Goal: Task Accomplishment & Management: Use online tool/utility

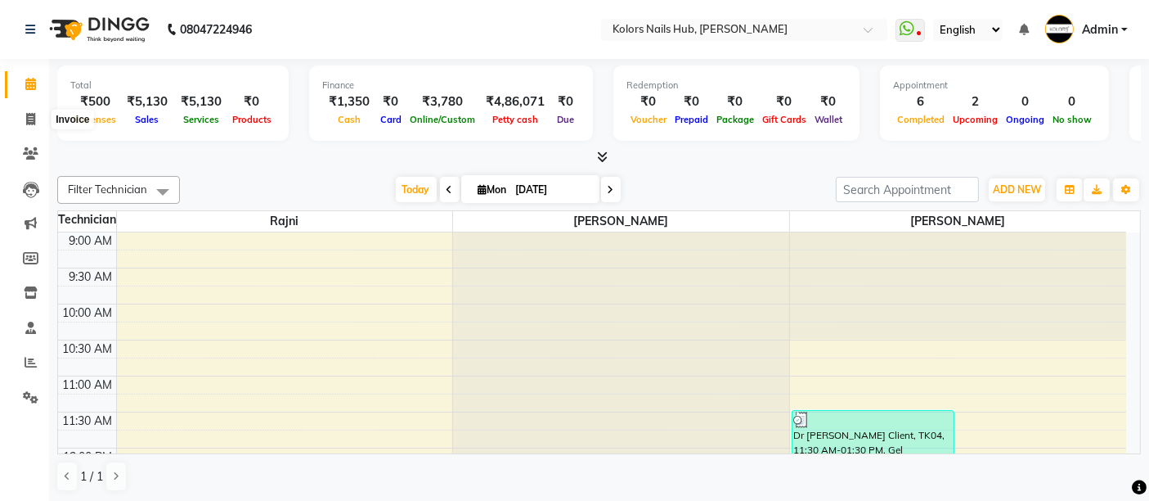
scroll to position [427, 0]
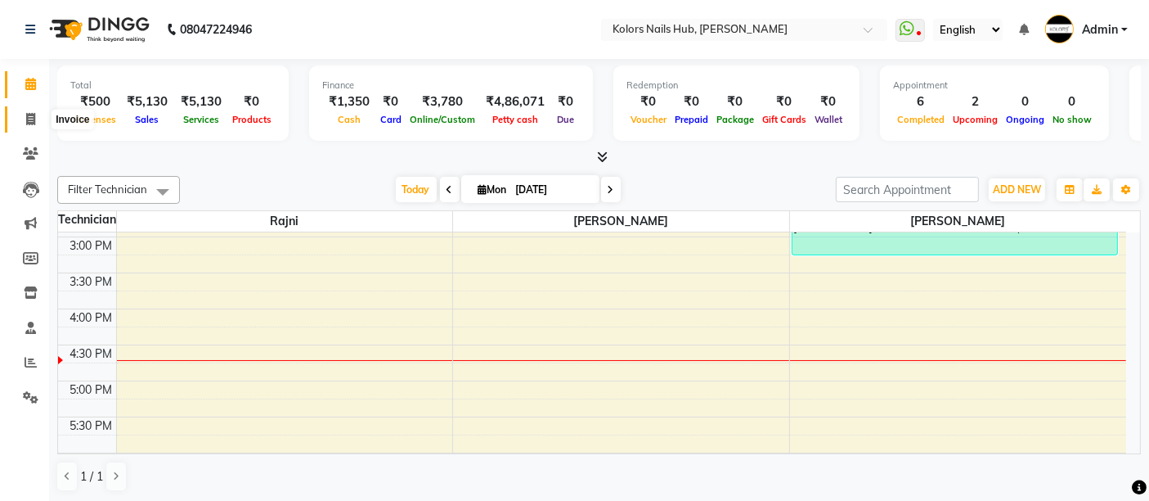
drag, startPoint x: 0, startPoint y: 0, endPoint x: 37, endPoint y: 115, distance: 121.1
click at [37, 115] on span at bounding box center [30, 119] width 29 height 19
select select "7121"
select select "service"
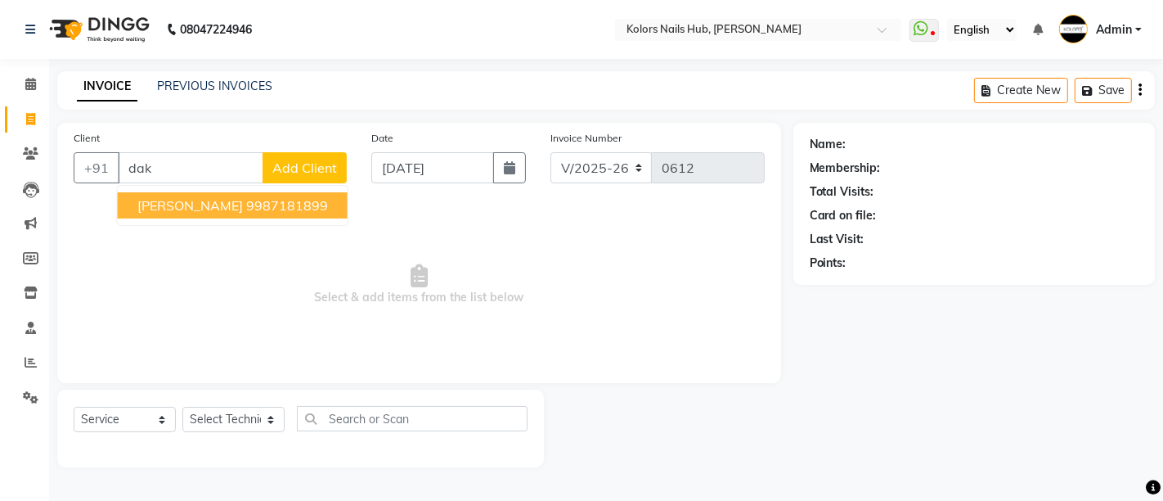
click at [254, 209] on ngb-highlight "9987181899" at bounding box center [287, 205] width 82 height 16
type input "9987181899"
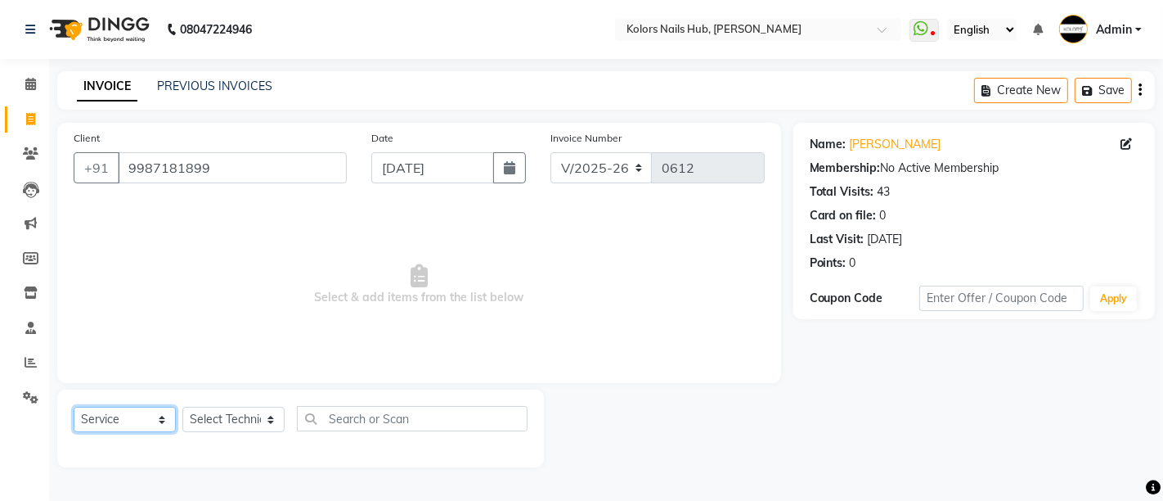
click at [145, 421] on select "Select Service Product Membership Package Voucher Prepaid Gift Card" at bounding box center [125, 419] width 102 height 25
click at [231, 416] on select "Select Technician [PERSON_NAME] [PERSON_NAME]" at bounding box center [233, 419] width 102 height 25
select select "59815"
click at [182, 407] on select "Select Technician [PERSON_NAME] [PERSON_NAME]" at bounding box center [233, 419] width 102 height 25
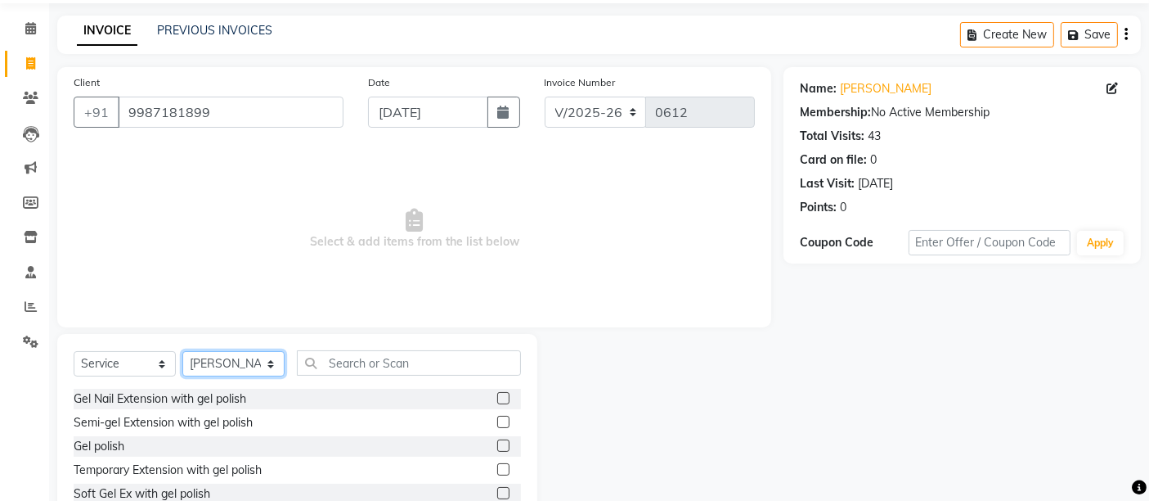
scroll to position [154, 0]
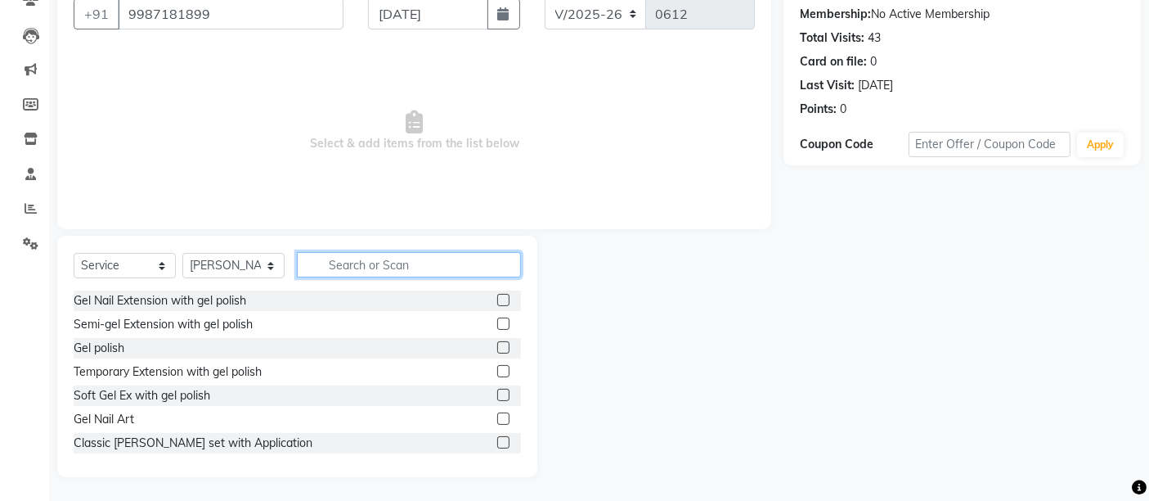
click at [391, 263] on input "text" at bounding box center [409, 264] width 224 height 25
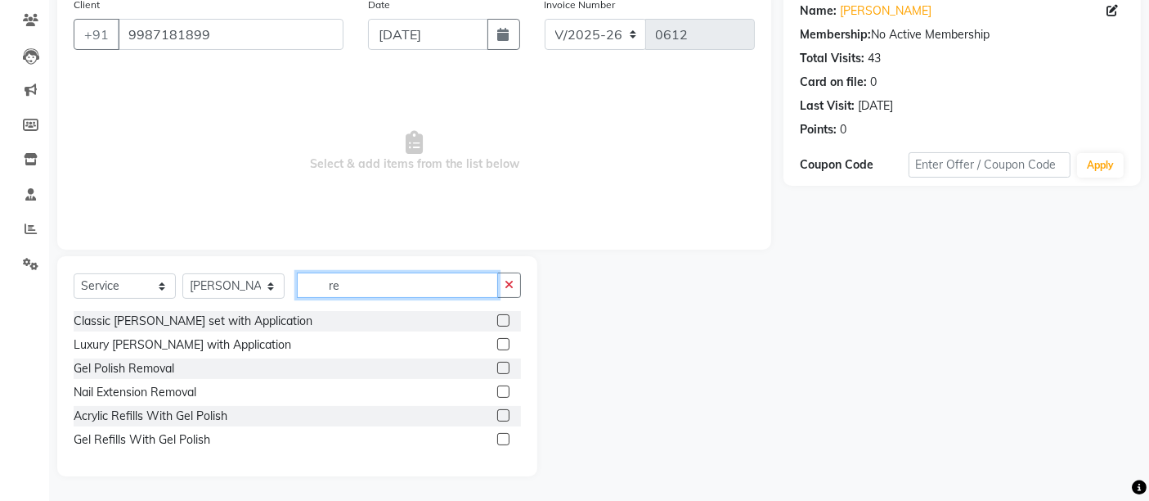
scroll to position [133, 0]
type input "re"
click at [503, 389] on label at bounding box center [503, 392] width 12 height 12
click at [503, 389] on input "checkbox" at bounding box center [502, 393] width 11 height 11
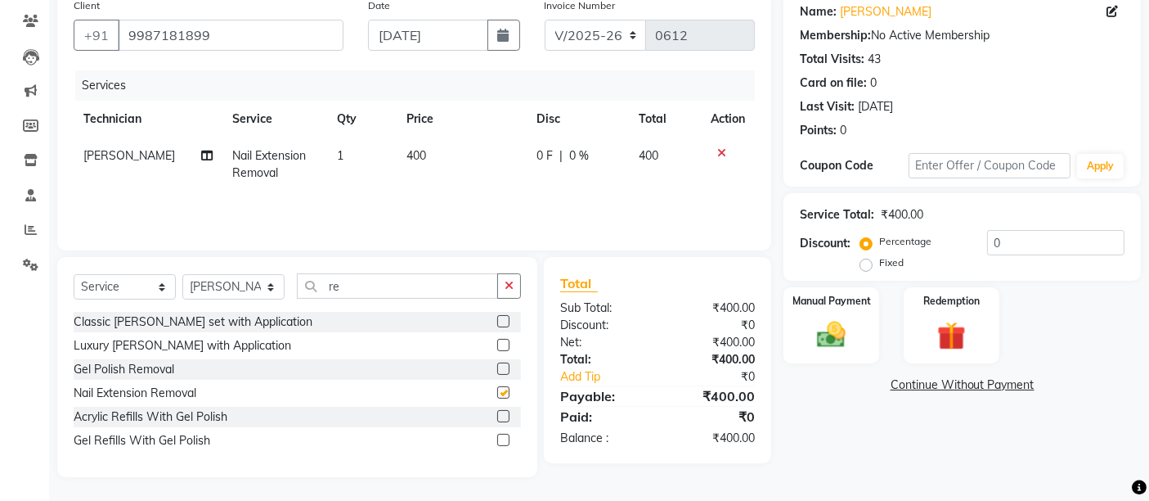
checkbox input "false"
click at [837, 314] on div "Manual Payment" at bounding box center [831, 325] width 99 height 80
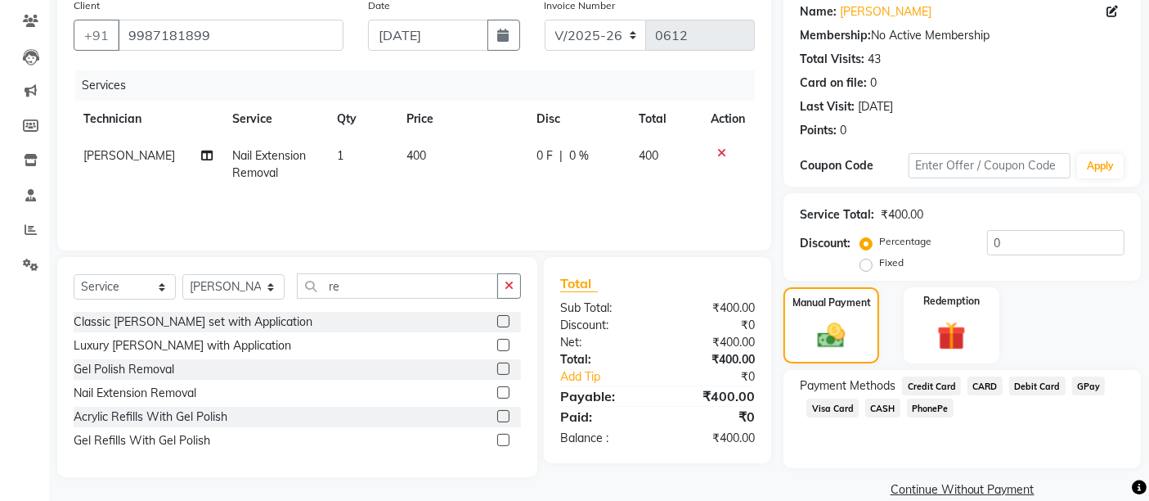
click at [882, 407] on span "CASH" at bounding box center [882, 407] width 35 height 19
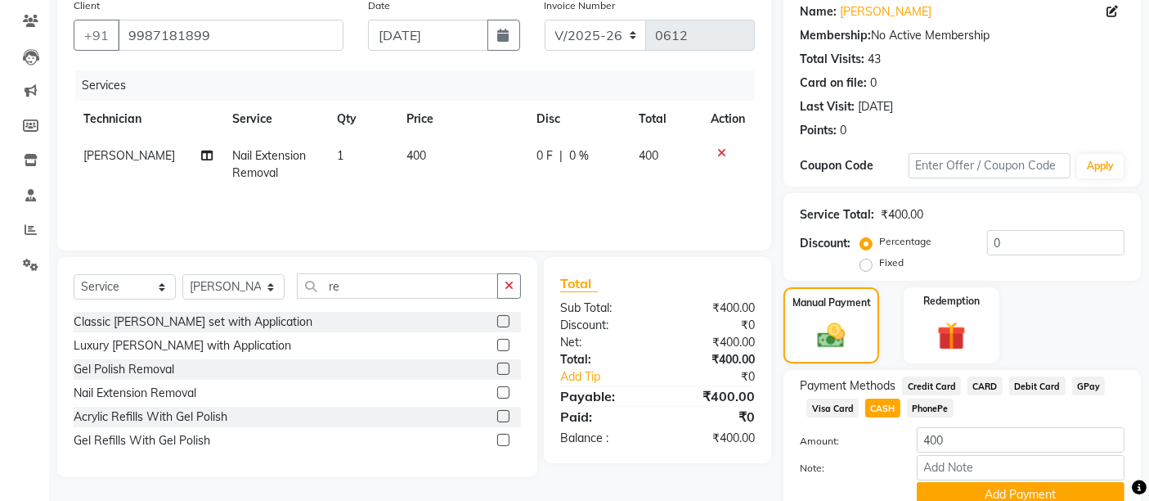
scroll to position [165, 0]
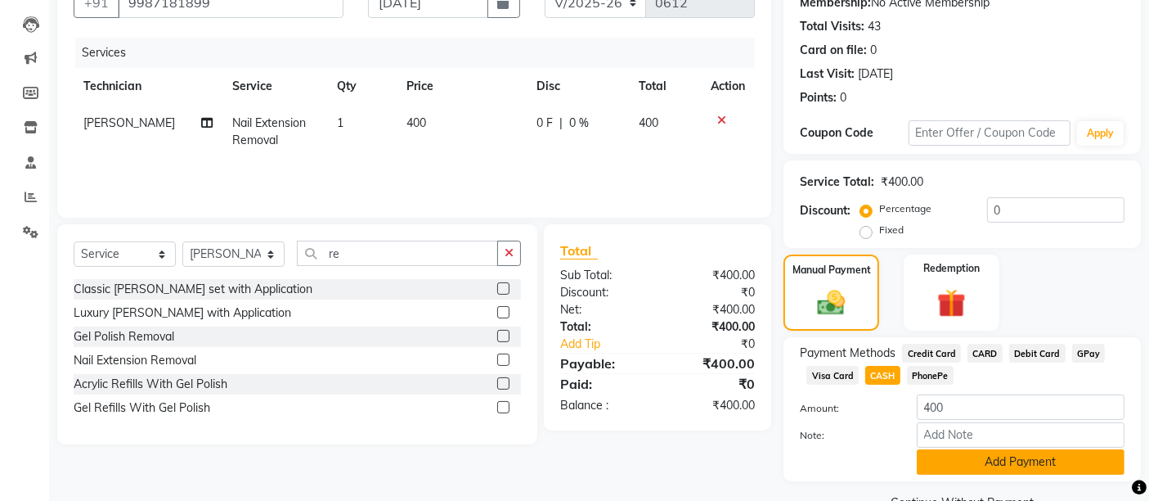
click at [953, 461] on button "Add Payment" at bounding box center [1021, 461] width 208 height 25
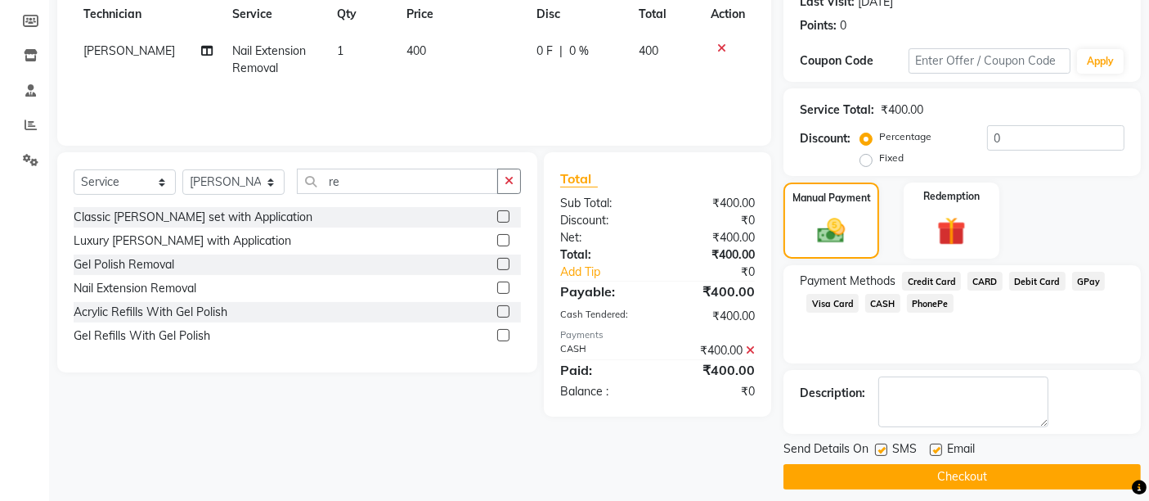
scroll to position [249, 0]
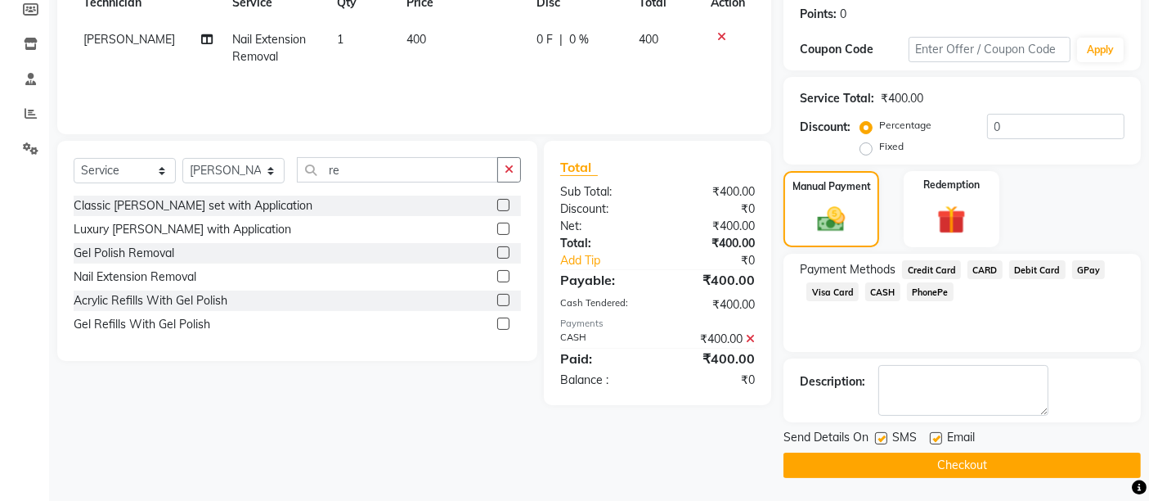
click at [948, 467] on button "Checkout" at bounding box center [962, 464] width 357 height 25
